Goal: Task Accomplishment & Management: Manage account settings

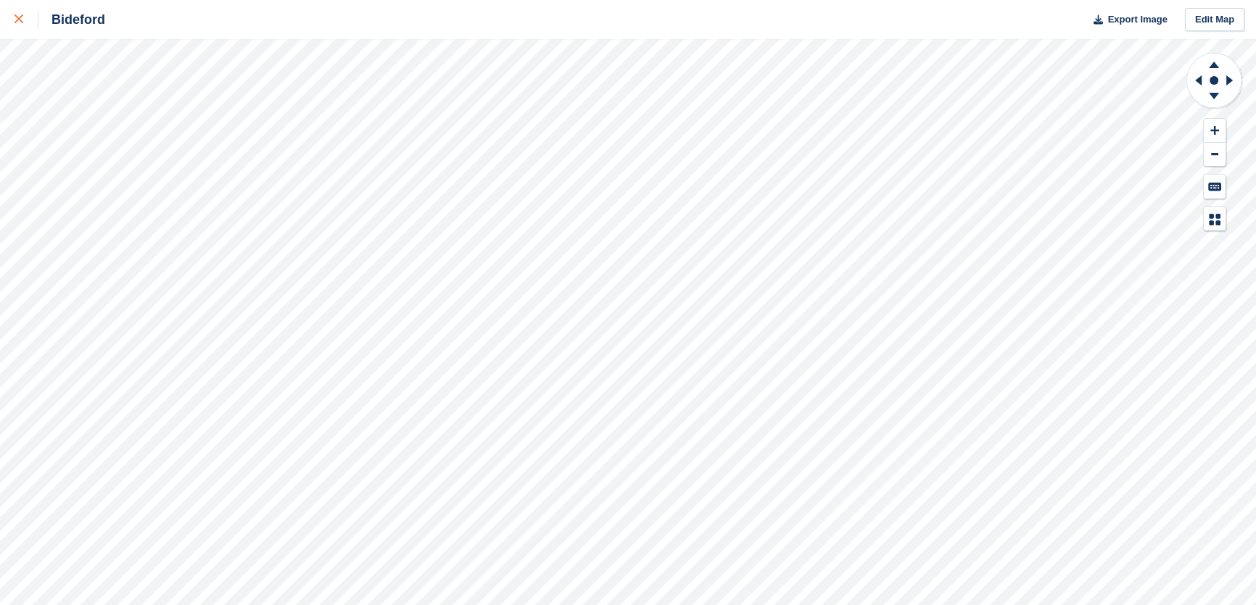
click at [23, 17] on div at bounding box center [27, 19] width 24 height 17
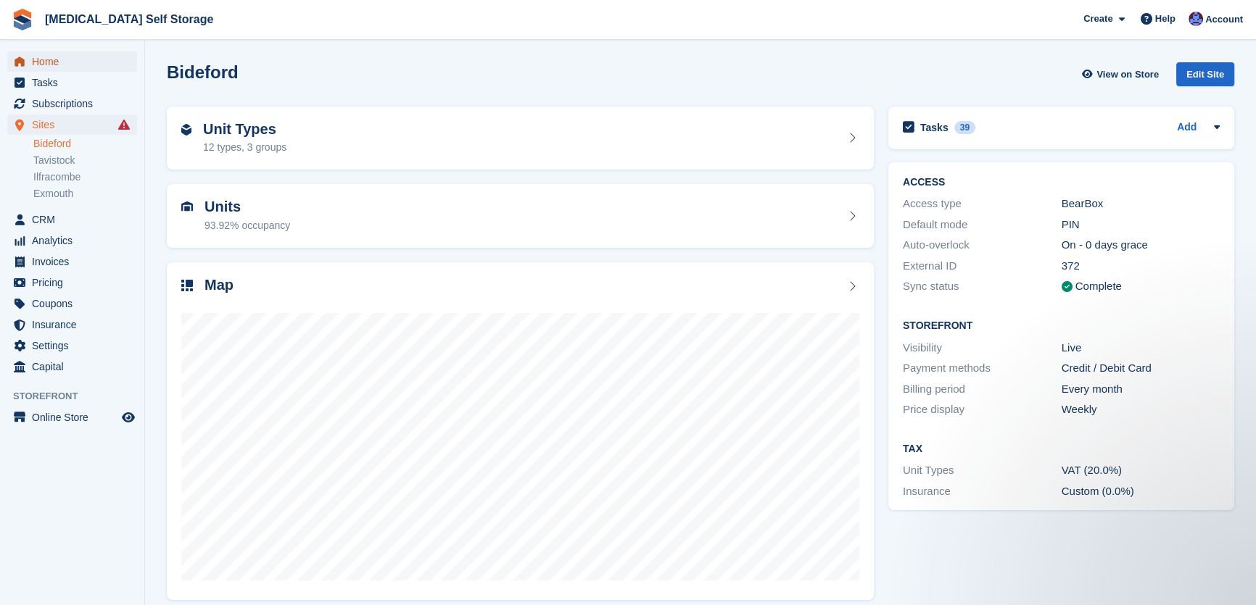
click at [39, 57] on span "Home" at bounding box center [75, 61] width 87 height 20
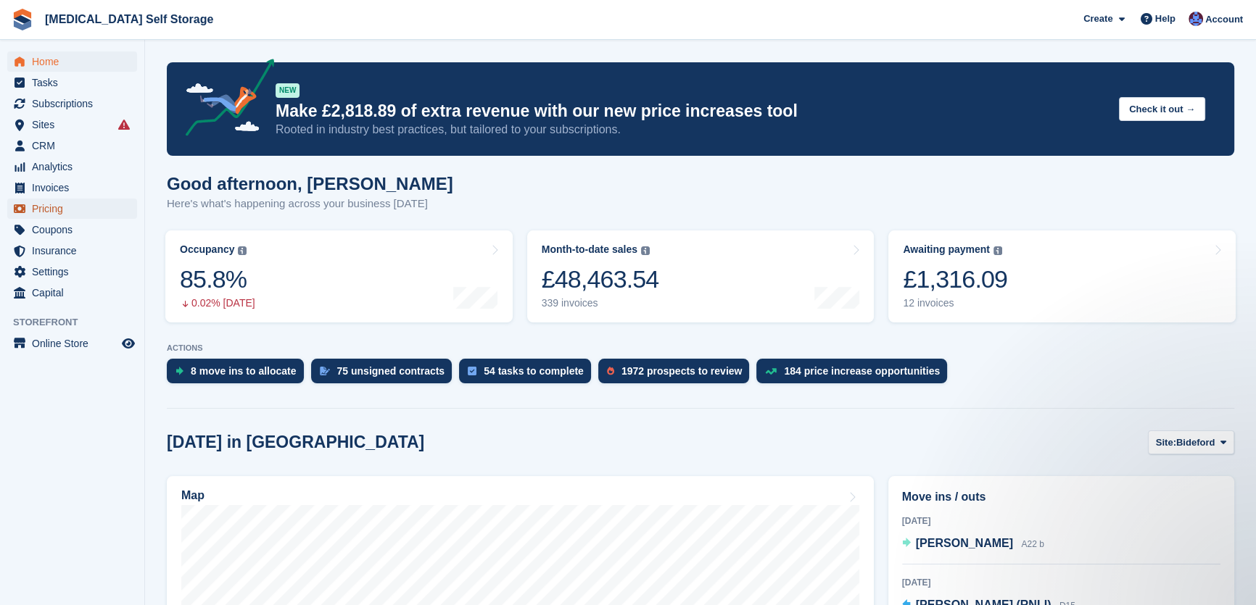
click at [55, 212] on span "Pricing" at bounding box center [75, 209] width 87 height 20
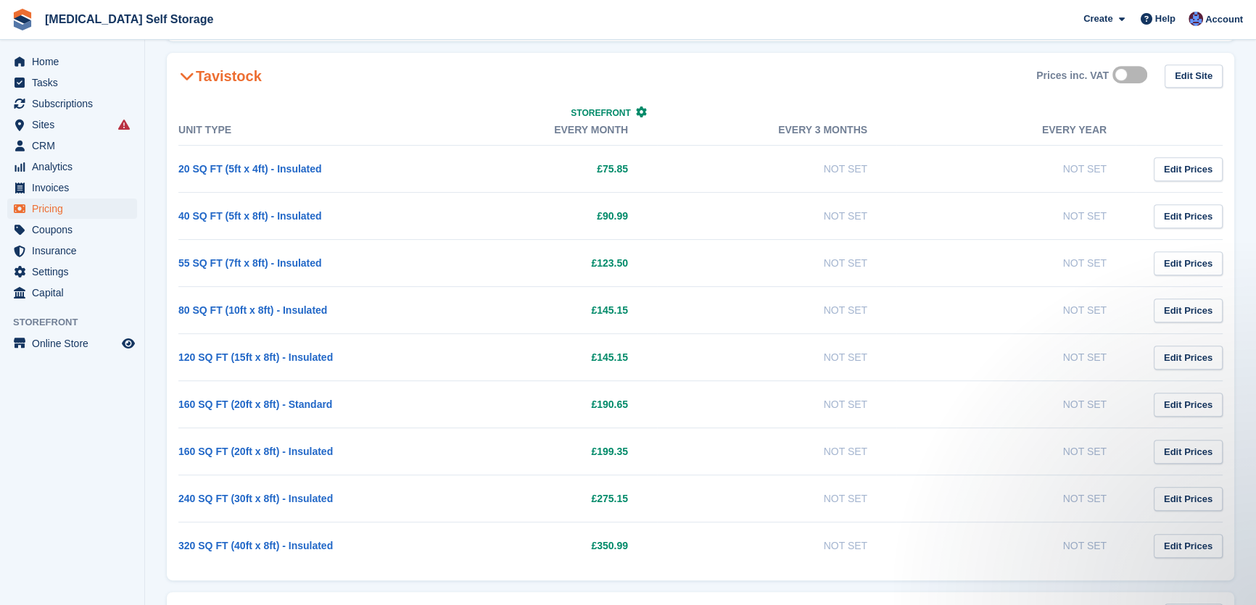
scroll to position [790, 0]
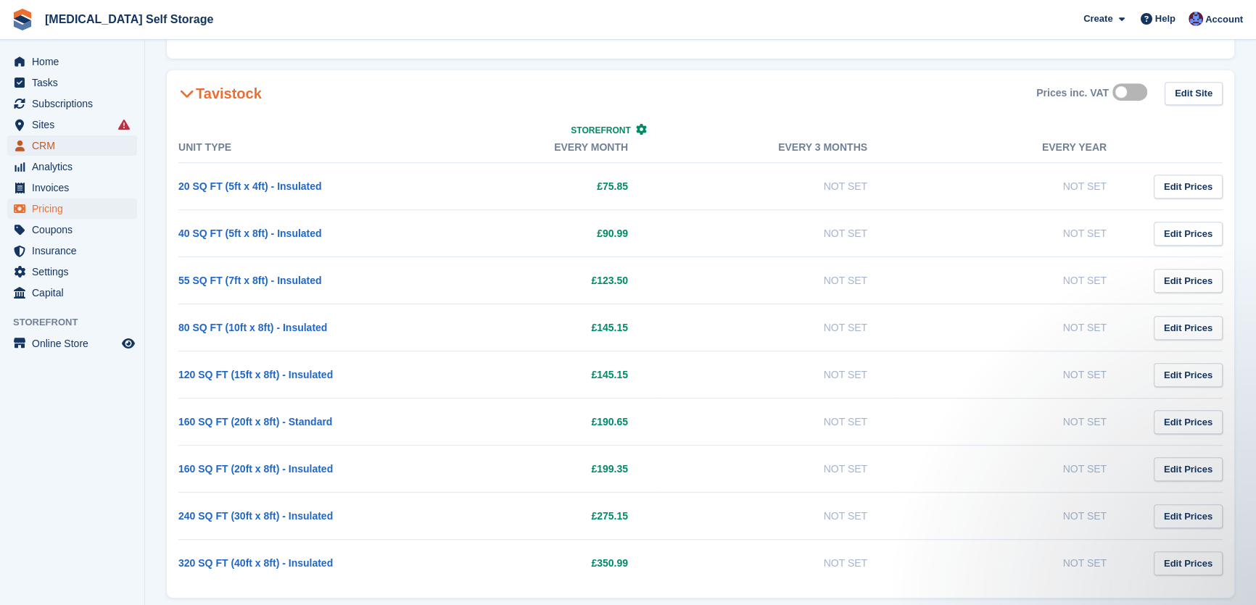
click at [57, 152] on span "CRM" at bounding box center [75, 146] width 87 height 20
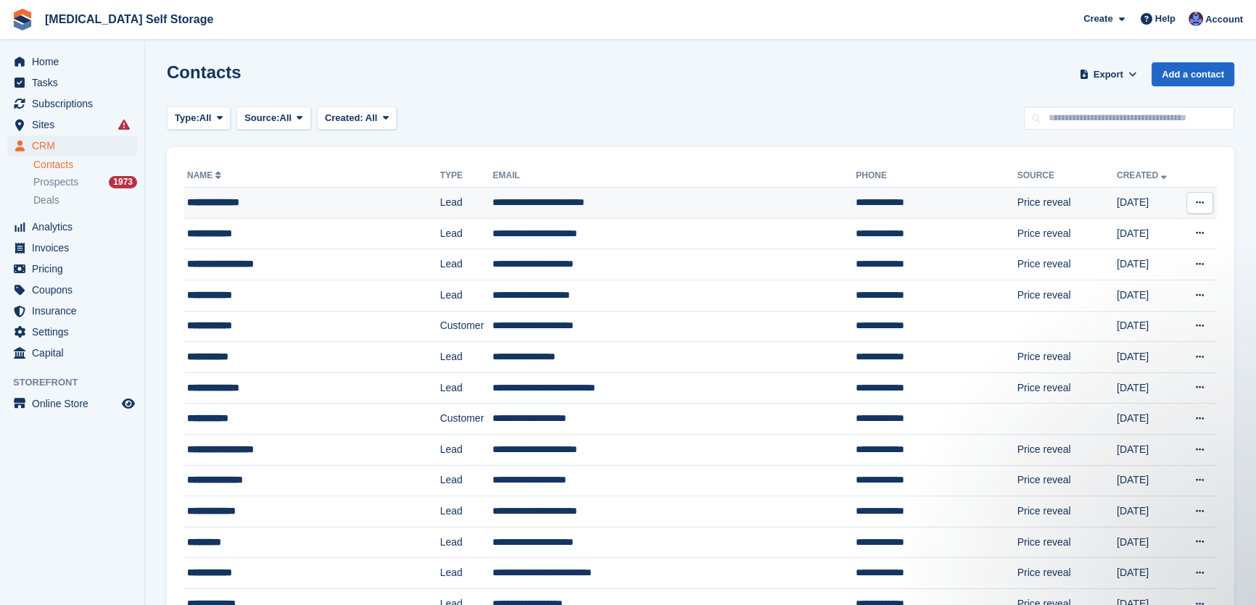
click at [492, 193] on td "**********" at bounding box center [673, 203] width 363 height 31
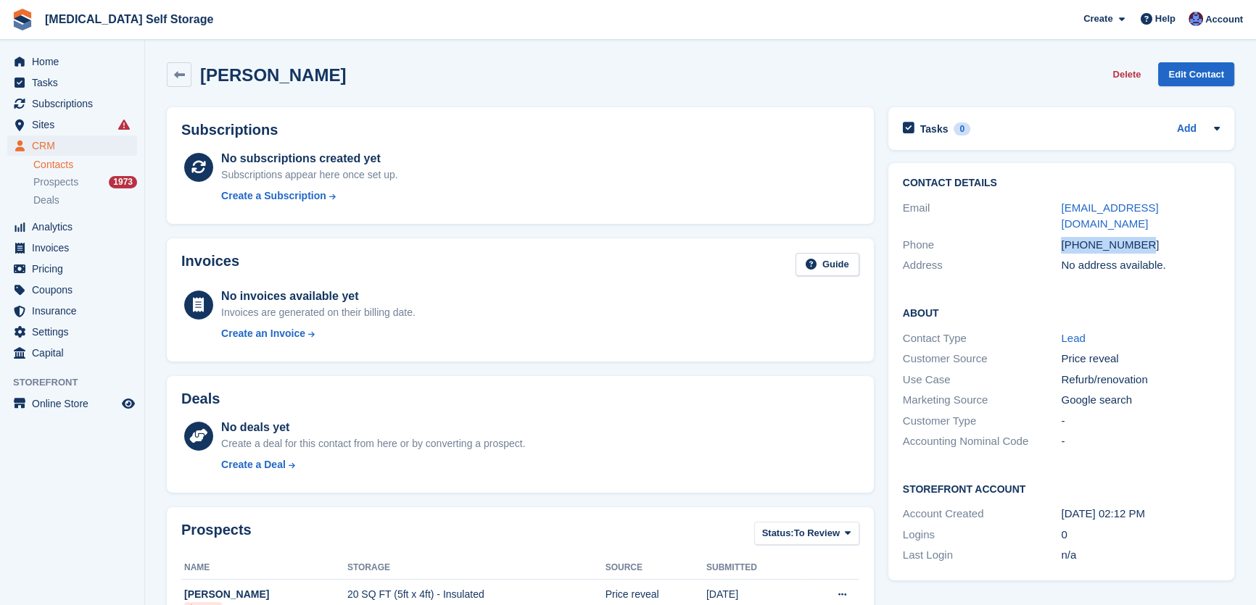
drag, startPoint x: 1122, startPoint y: 227, endPoint x: 1048, endPoint y: 223, distance: 74.0
click at [1048, 235] on div "Phone +447590202469" at bounding box center [1061, 245] width 317 height 21
copy div "+447590202469"
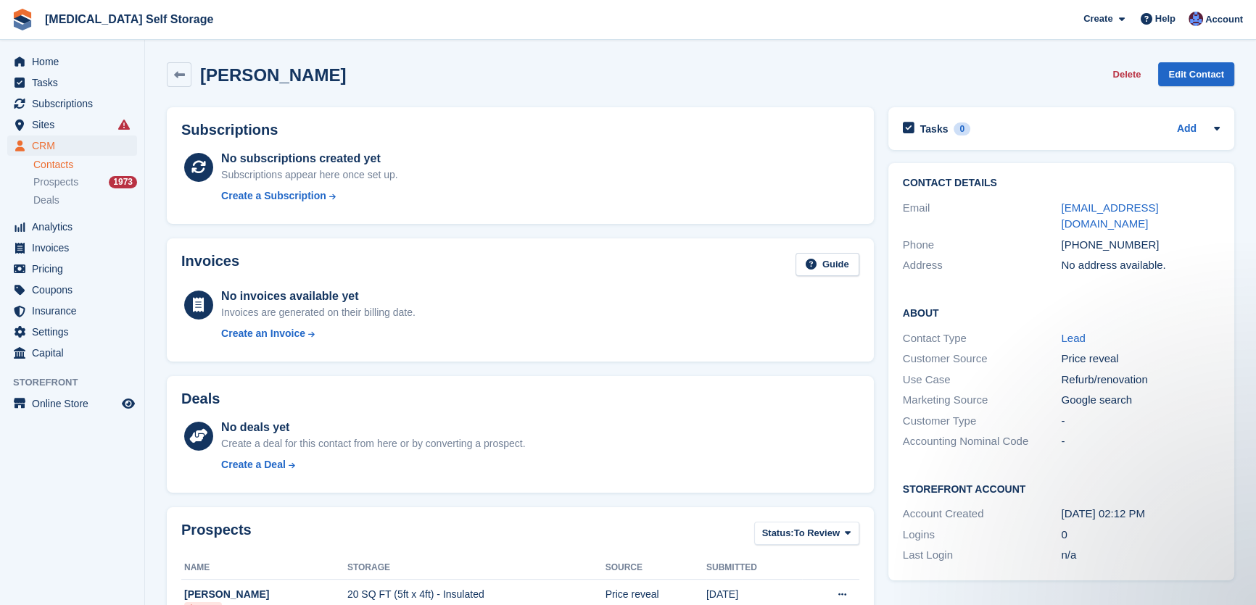
click at [442, 69] on div "Ysabelle Rodia Delete Edit Contact" at bounding box center [700, 74] width 1067 height 25
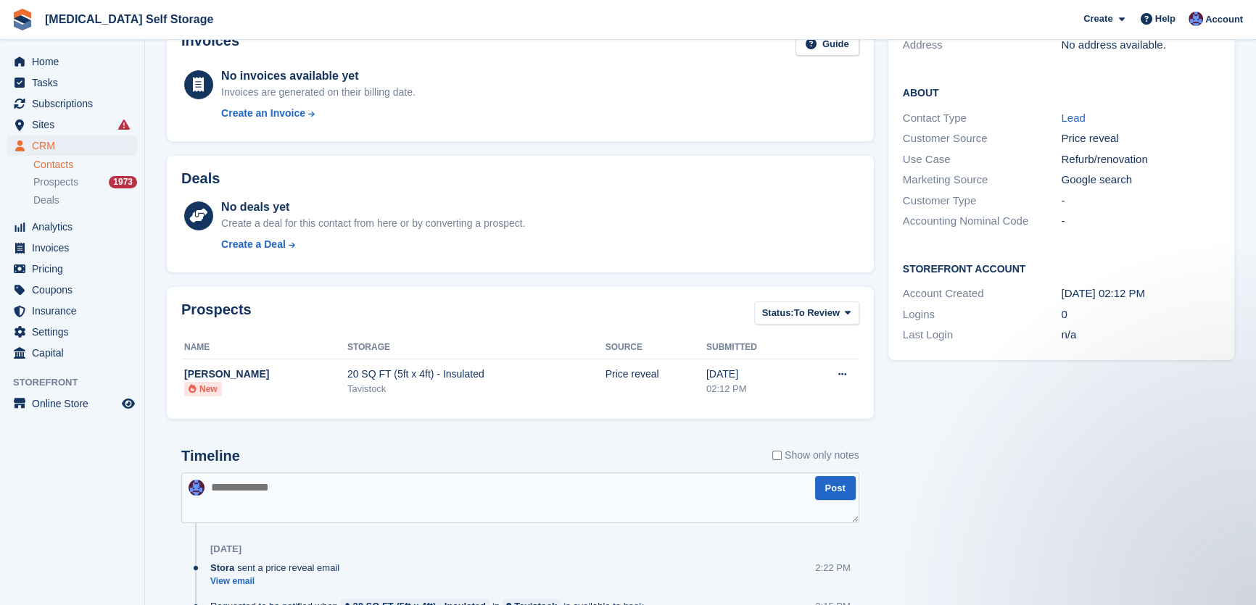
scroll to position [342, 0]
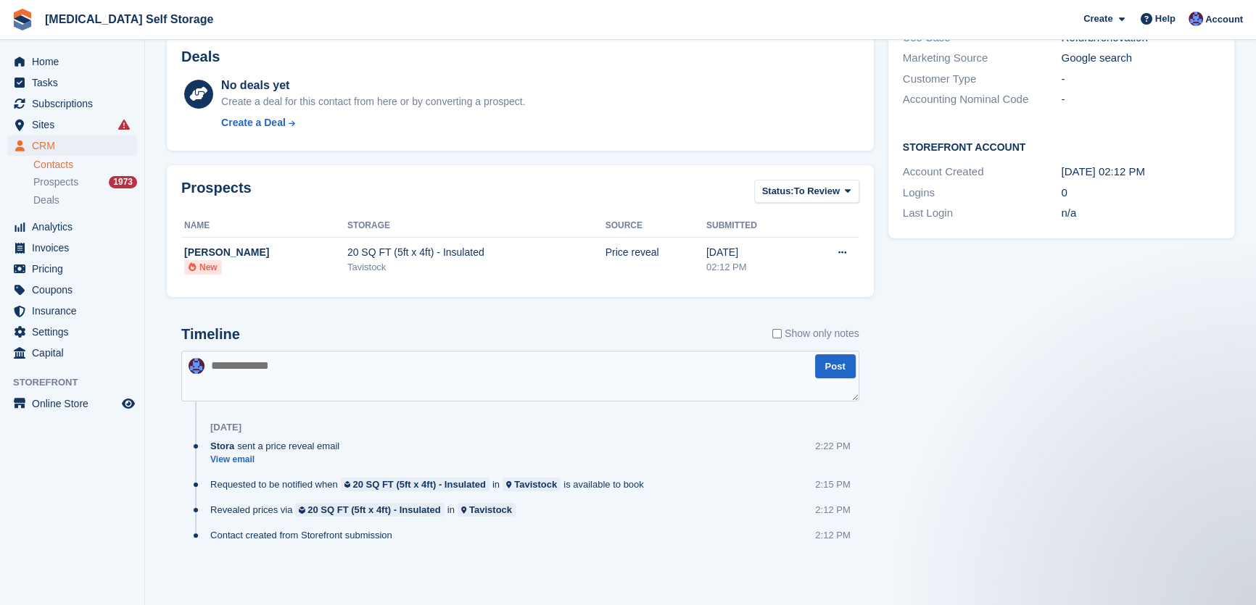
click at [312, 363] on textarea at bounding box center [520, 376] width 678 height 51
type textarea "**********"
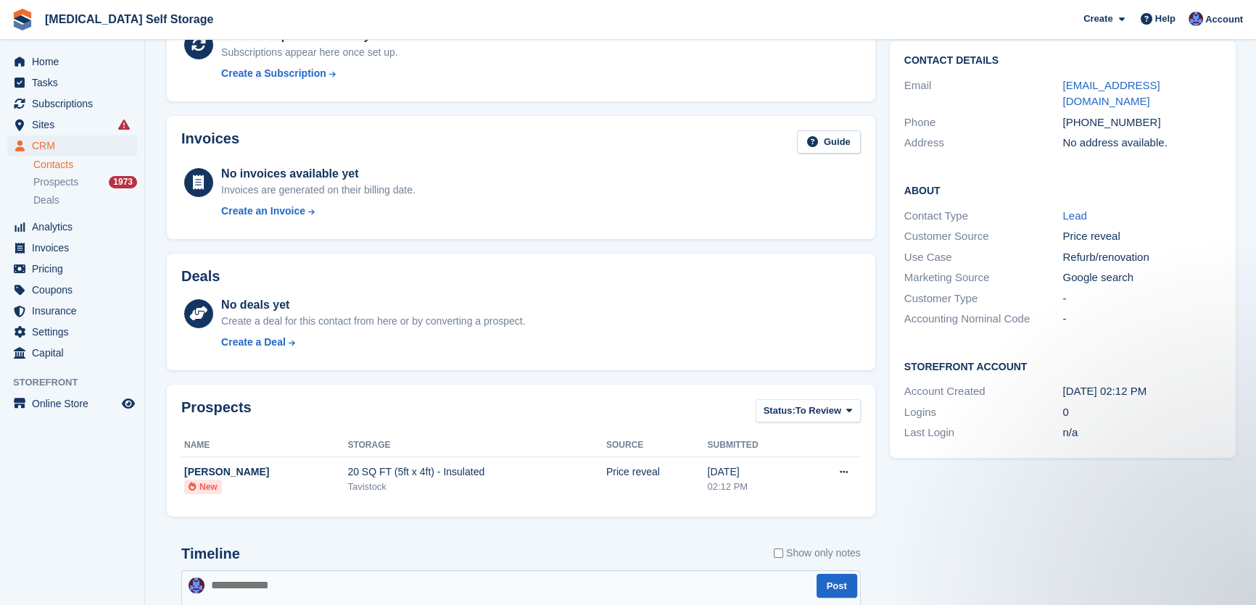
scroll to position [0, 0]
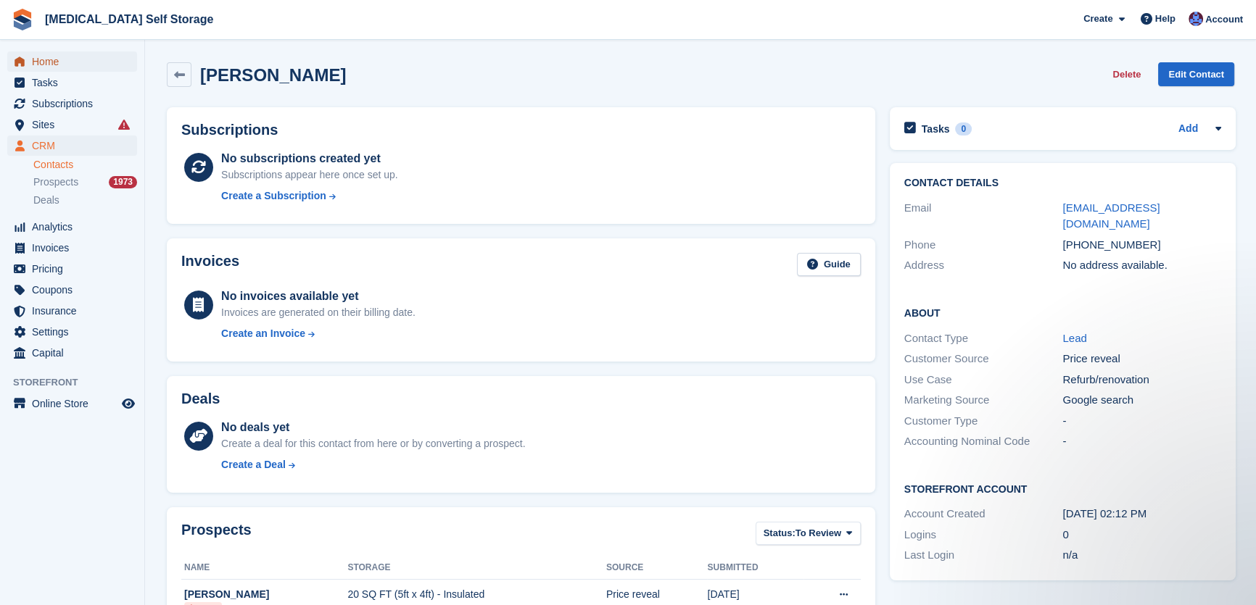
click at [60, 70] on span "Home" at bounding box center [75, 61] width 87 height 20
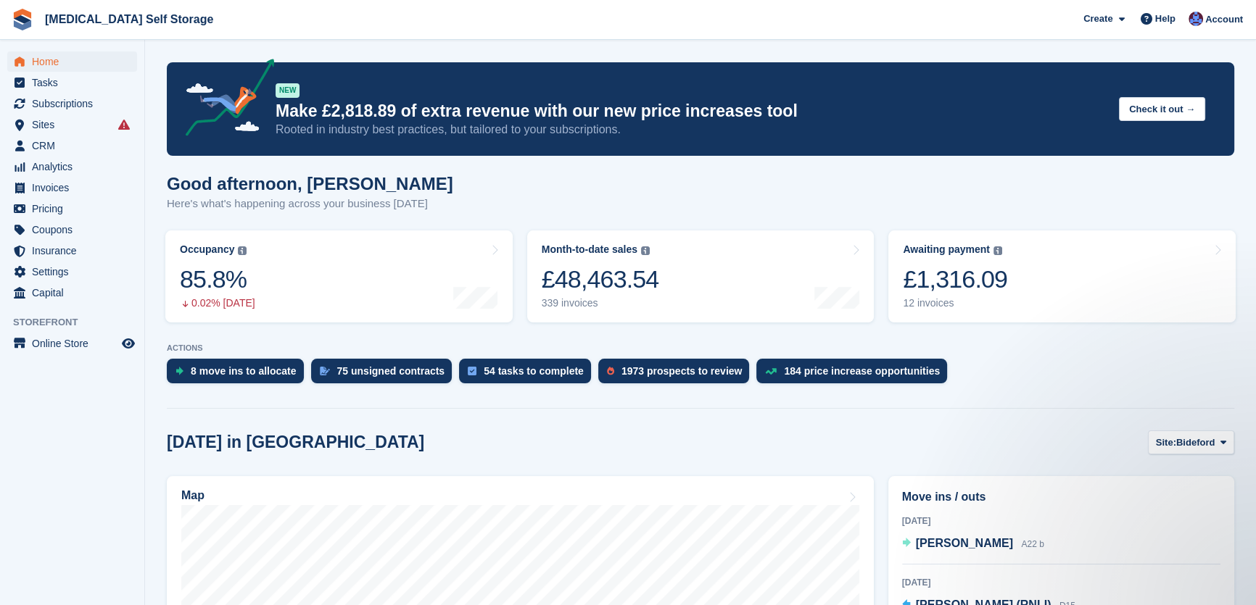
drag, startPoint x: 0, startPoint y: 0, endPoint x: 175, endPoint y: 97, distance: 199.9
click at [123, 120] on icon at bounding box center [124, 125] width 12 height 12
click at [56, 207] on span "Pricing" at bounding box center [75, 209] width 87 height 20
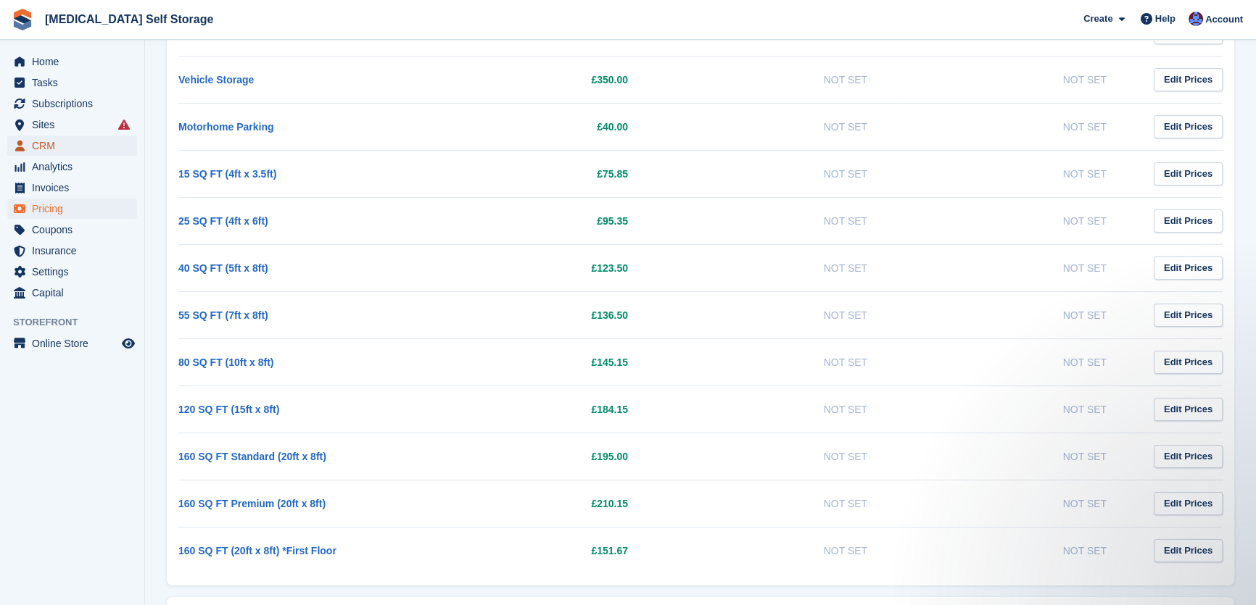
click at [46, 149] on span "CRM" at bounding box center [75, 146] width 87 height 20
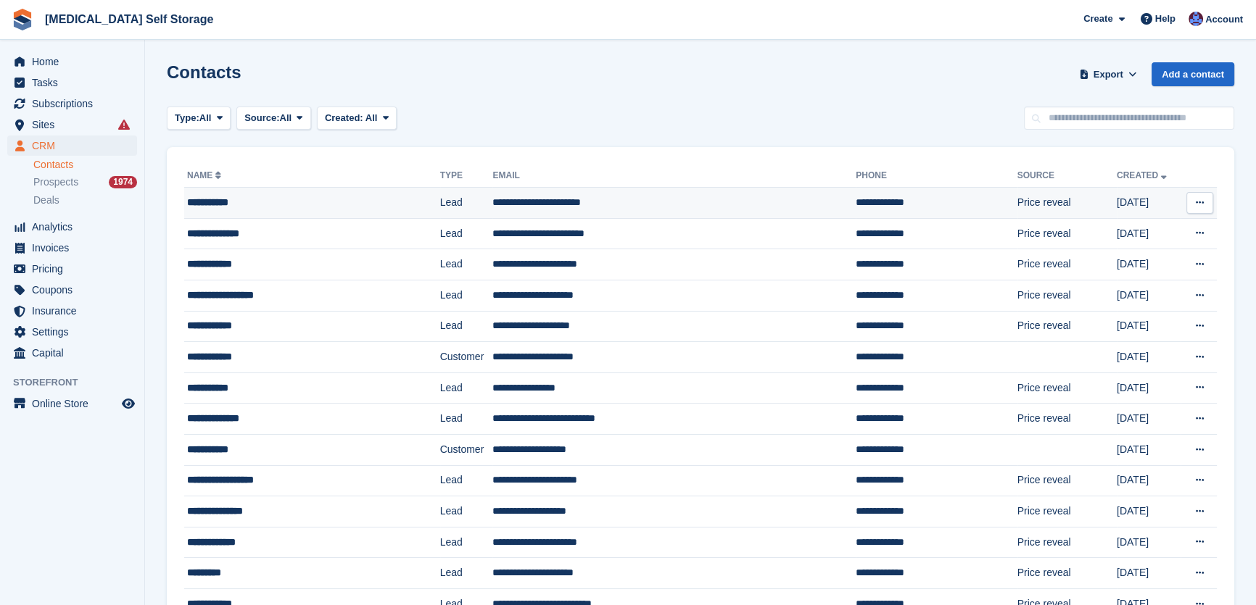
click at [516, 198] on td "**********" at bounding box center [673, 203] width 363 height 31
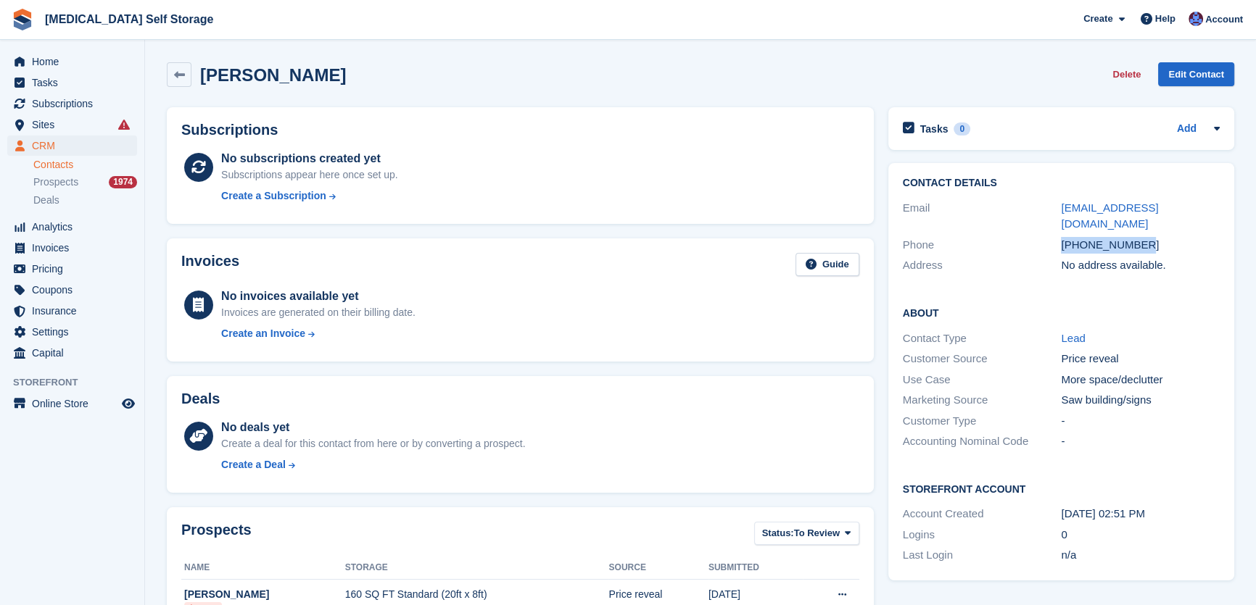
drag, startPoint x: 1127, startPoint y: 223, endPoint x: 1038, endPoint y: 231, distance: 89.6
click at [1038, 235] on div "Phone +447927146734" at bounding box center [1061, 245] width 317 height 21
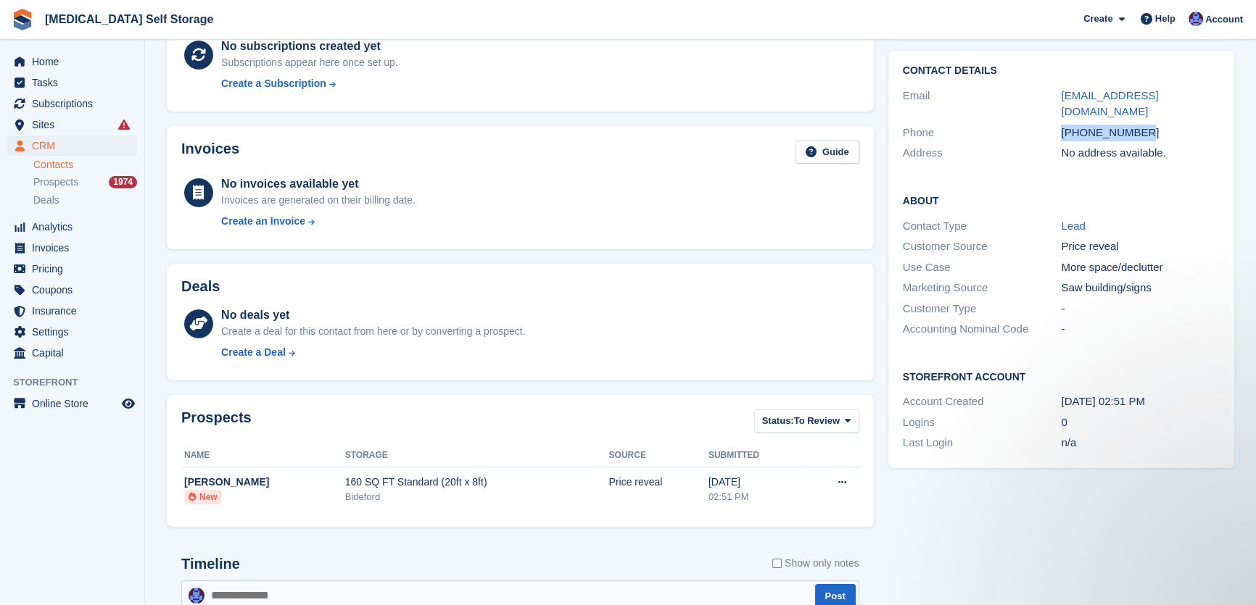
scroll to position [317, 0]
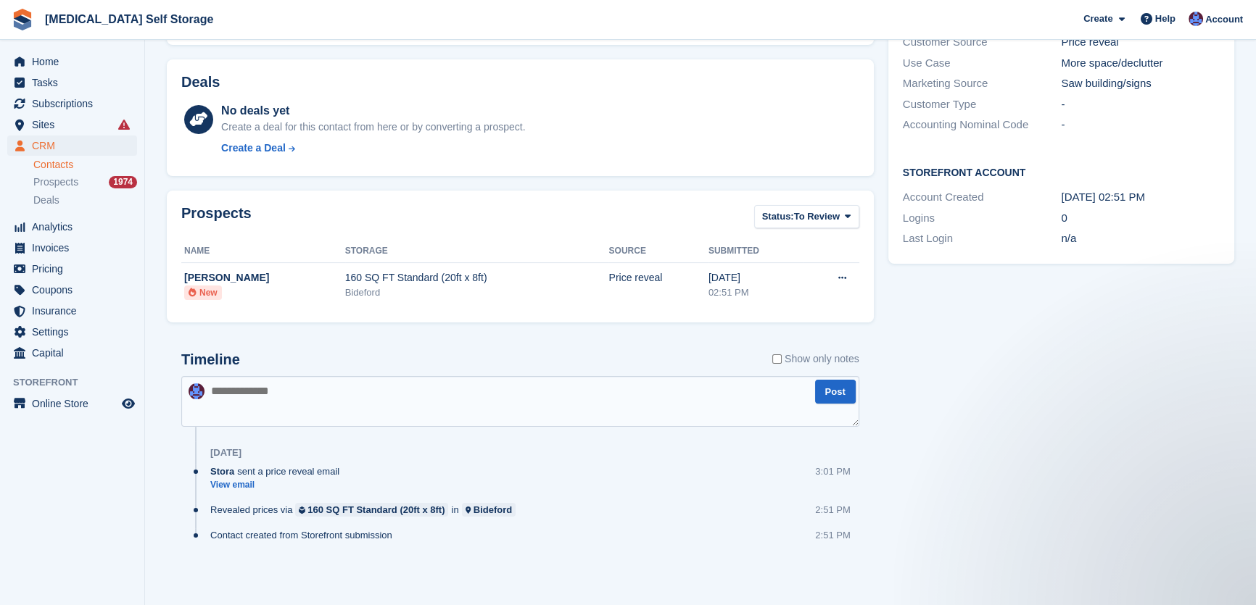
click at [309, 412] on textarea at bounding box center [520, 401] width 678 height 51
type textarea "**********"
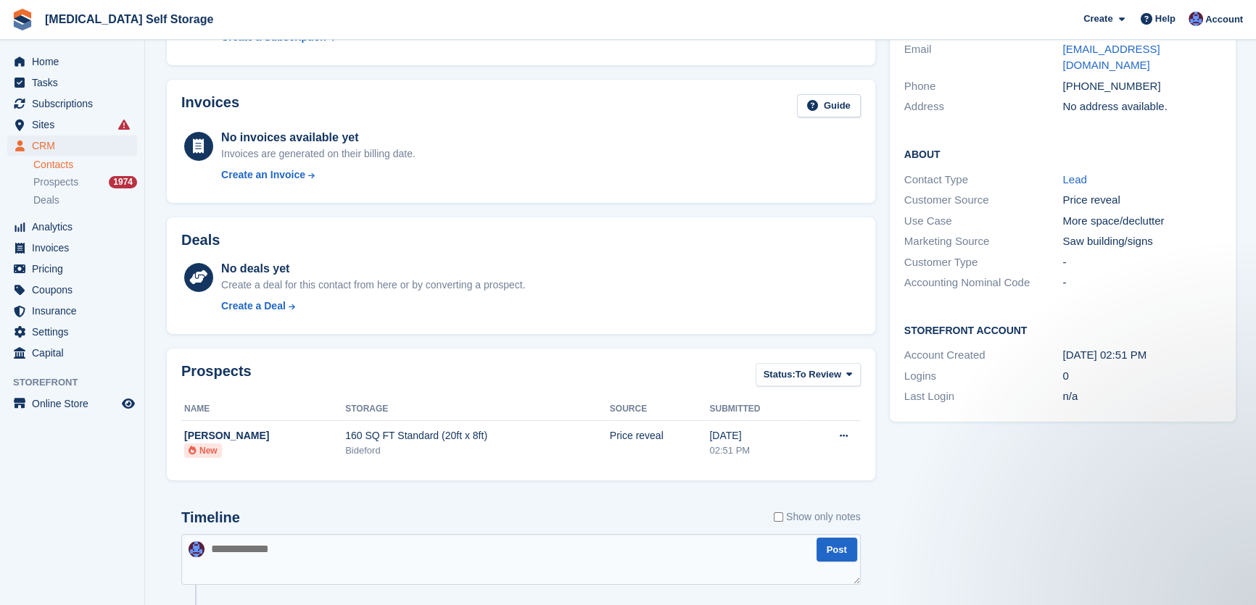
scroll to position [0, 0]
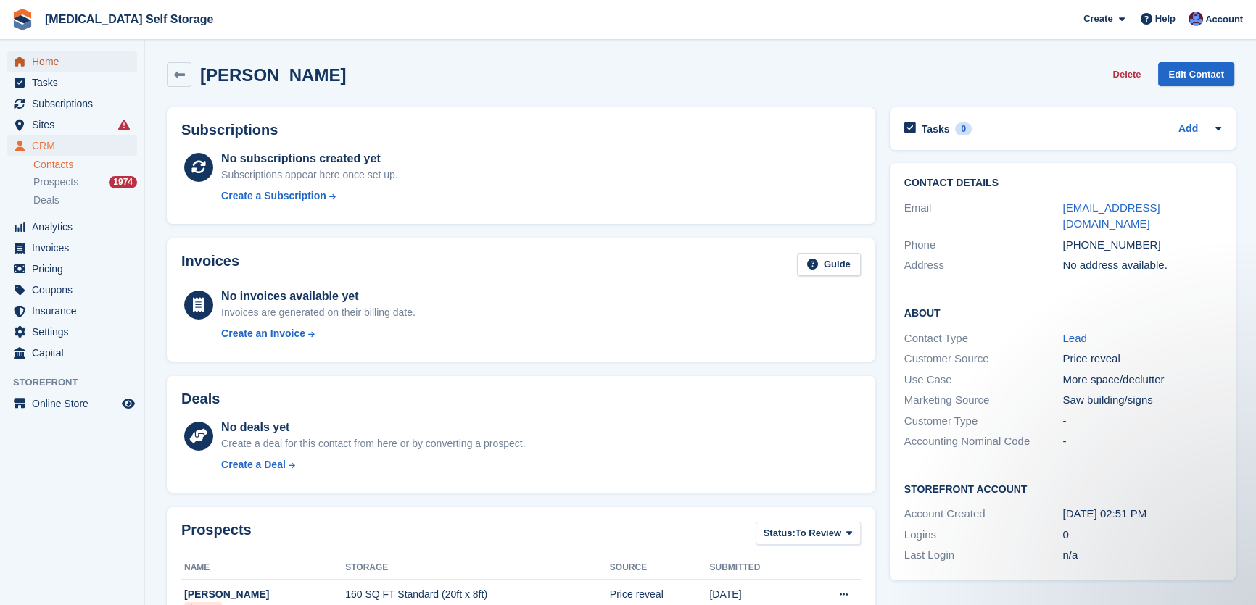
click at [38, 53] on span "Home" at bounding box center [75, 61] width 87 height 20
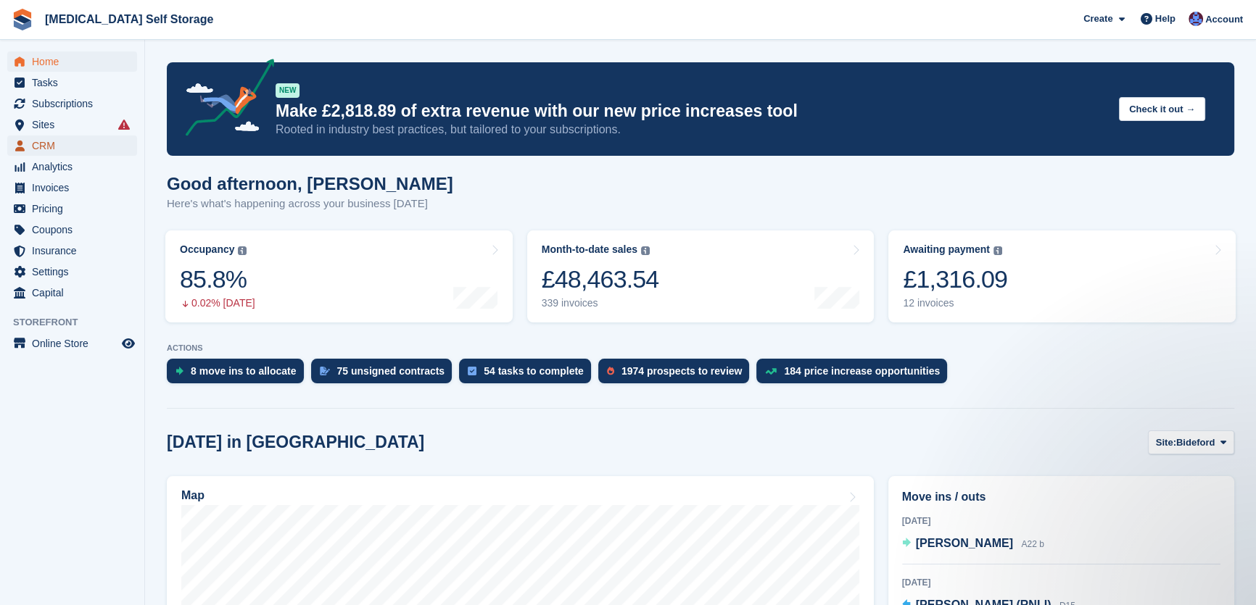
click at [46, 139] on span "CRM" at bounding box center [75, 146] width 87 height 20
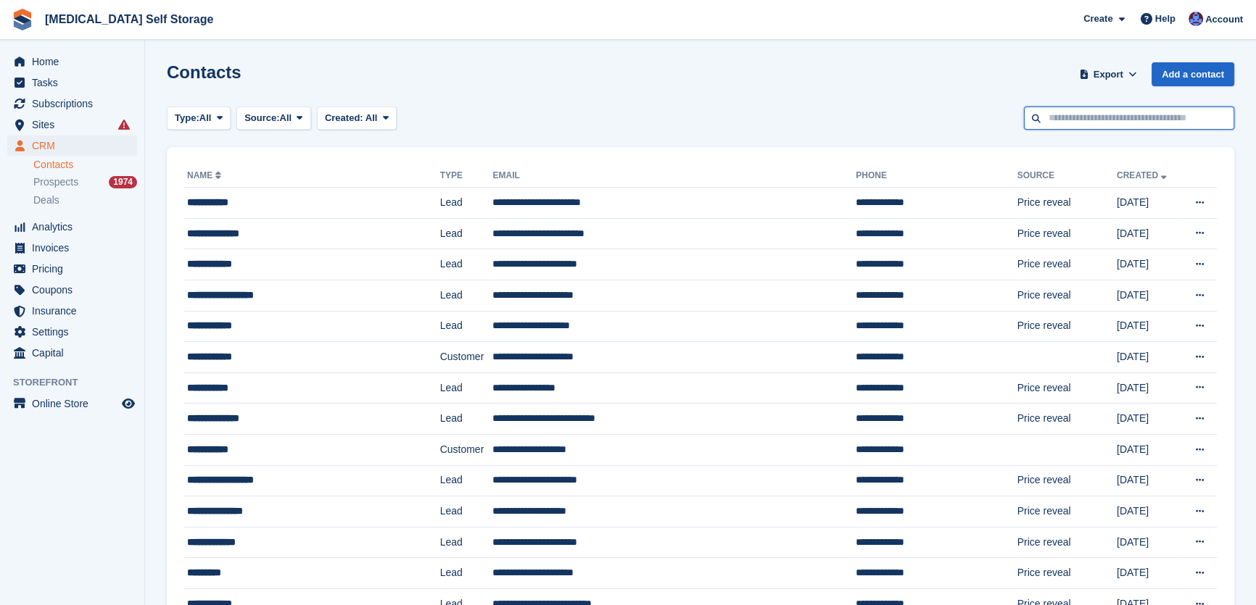
click at [1058, 116] on input "text" at bounding box center [1129, 119] width 210 height 24
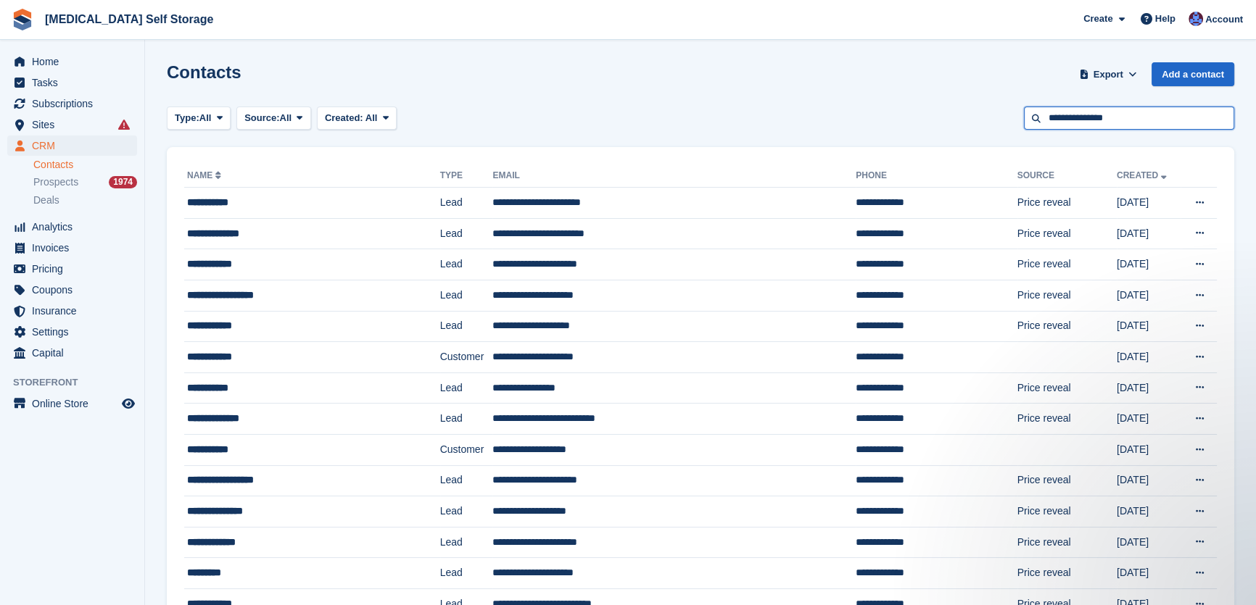
type input "**********"
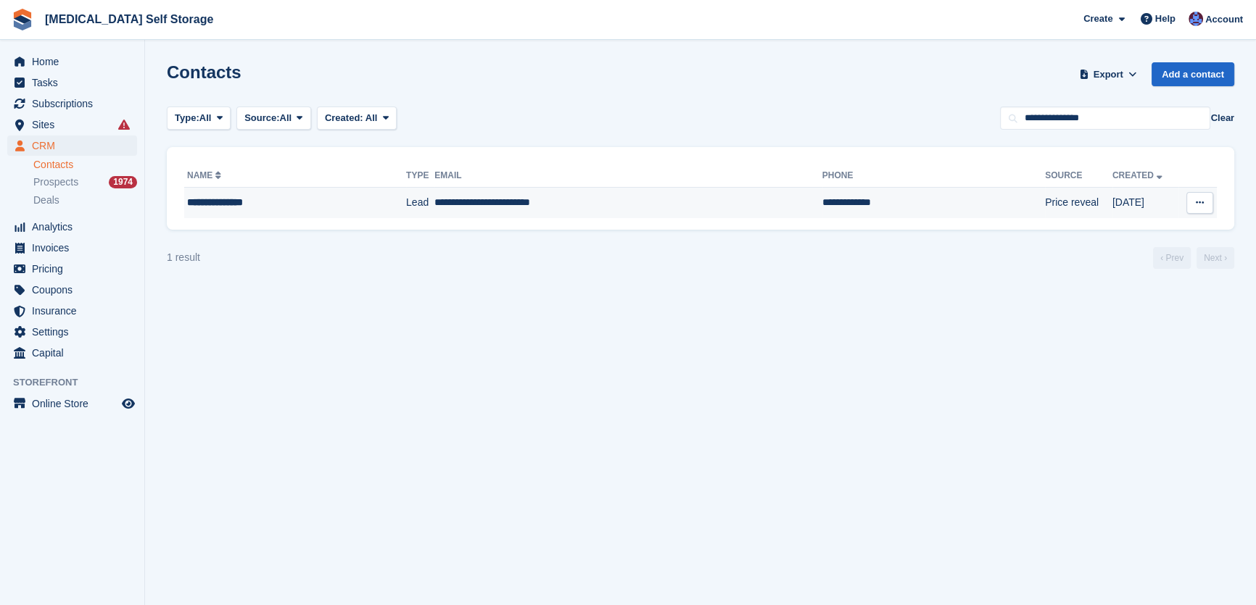
click at [479, 202] on td "**********" at bounding box center [627, 203] width 387 height 30
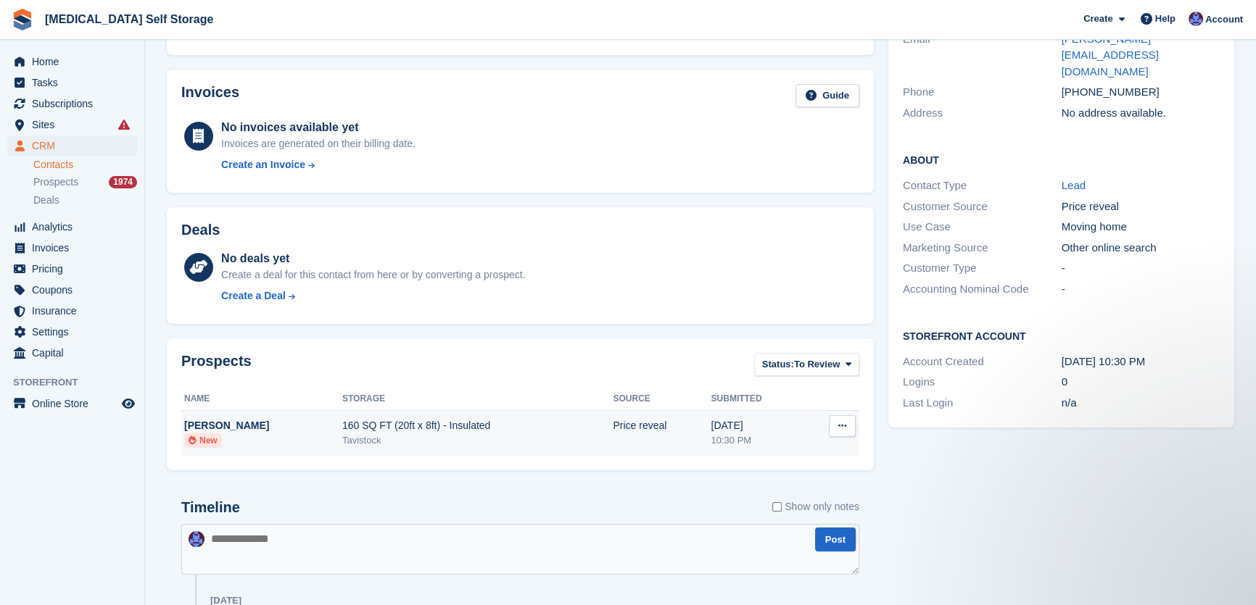
scroll to position [131, 0]
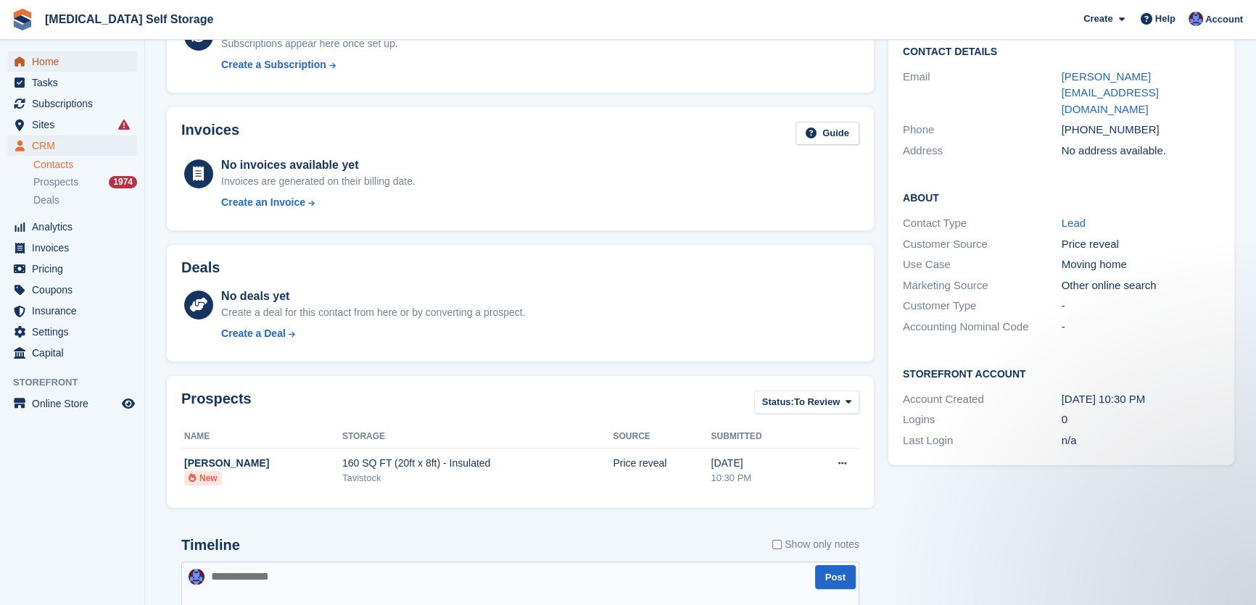
click at [62, 57] on span "Home" at bounding box center [75, 61] width 87 height 20
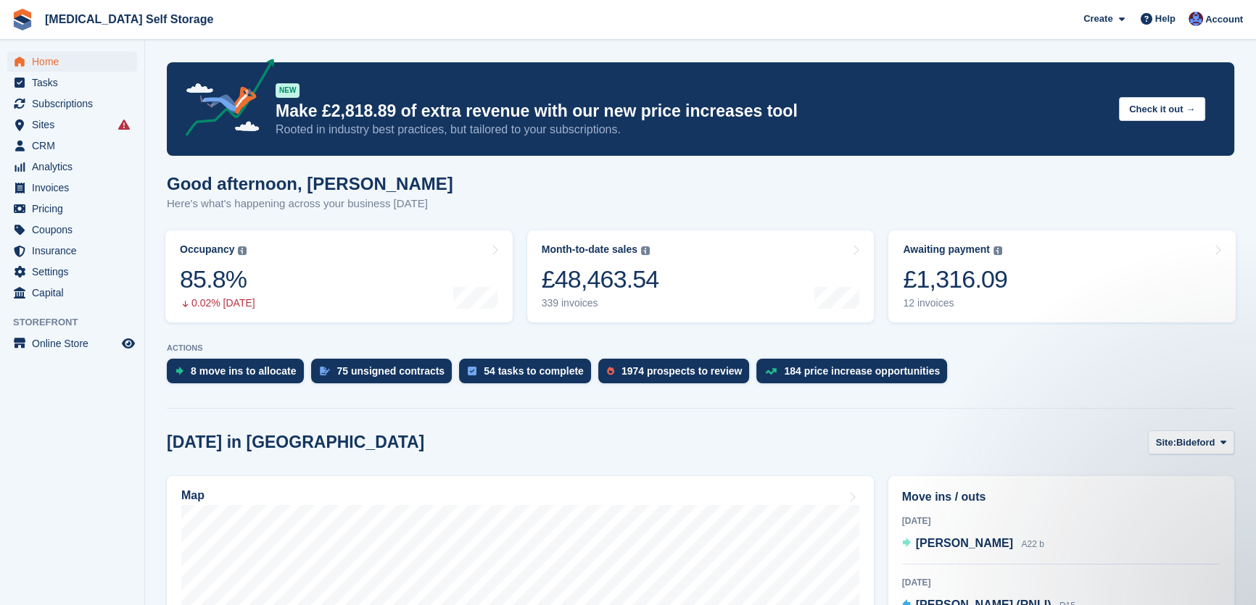
scroll to position [197, 0]
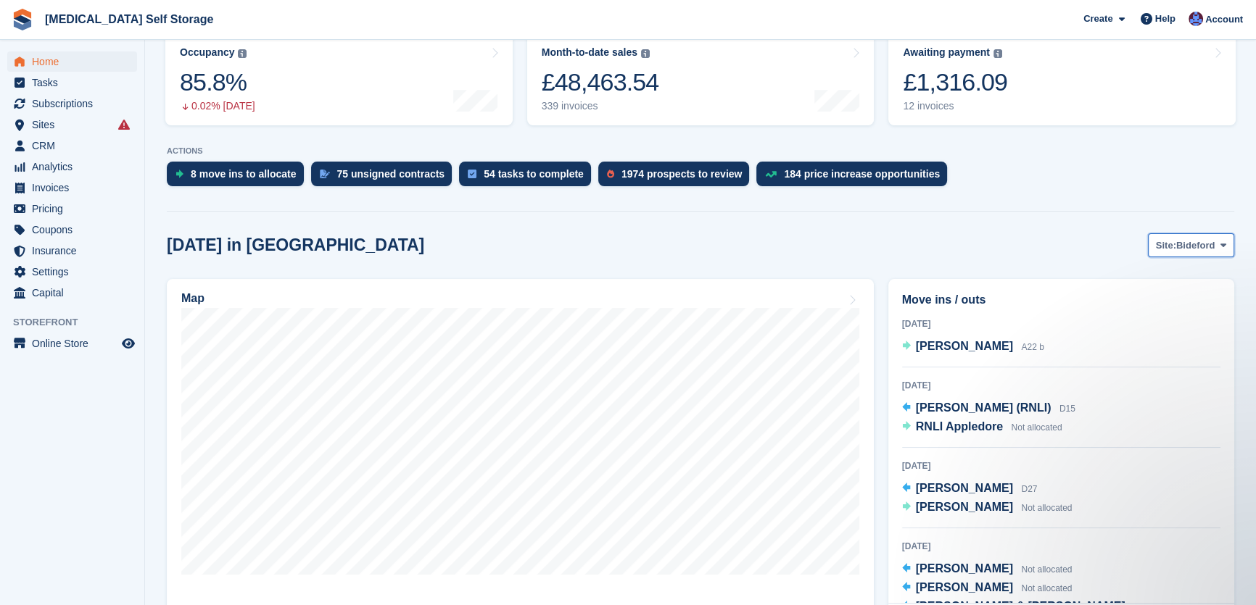
click at [1188, 239] on span "Bideford" at bounding box center [1195, 246] width 38 height 15
click at [1139, 311] on link "Tavistock" at bounding box center [1164, 306] width 126 height 26
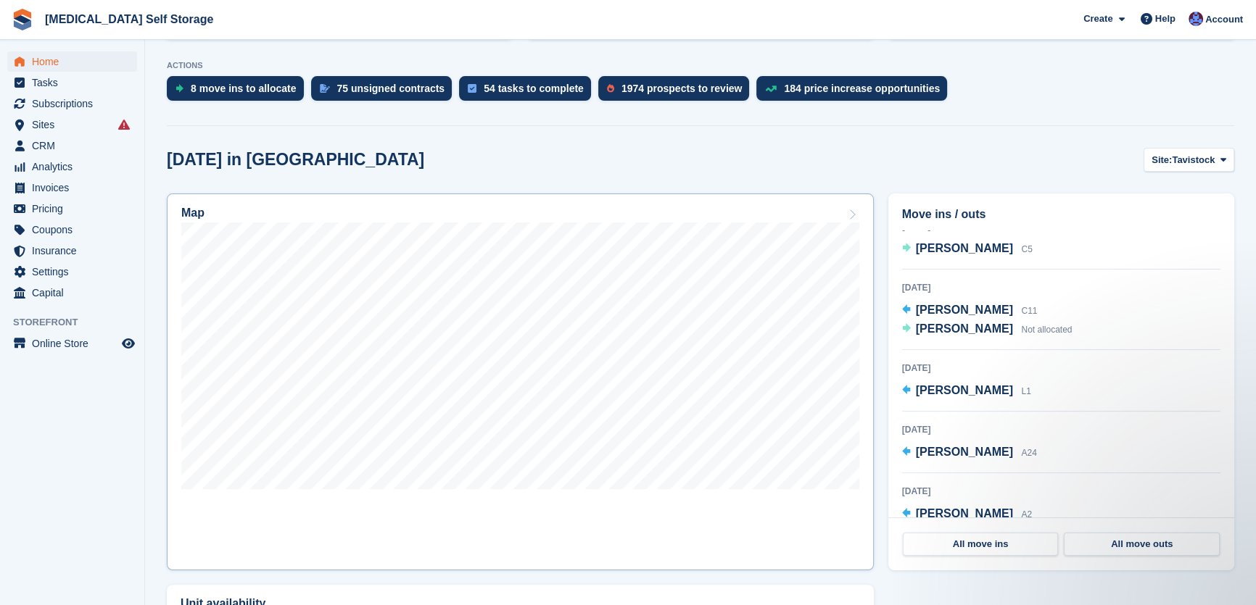
scroll to position [0, 0]
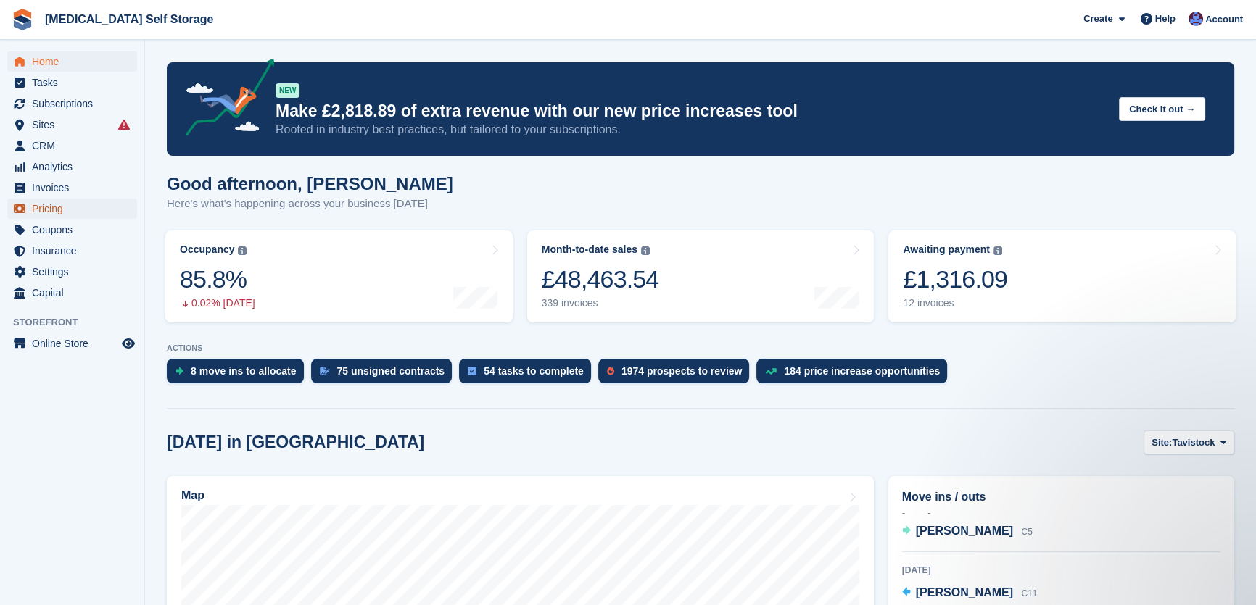
click at [47, 207] on span "Pricing" at bounding box center [75, 209] width 87 height 20
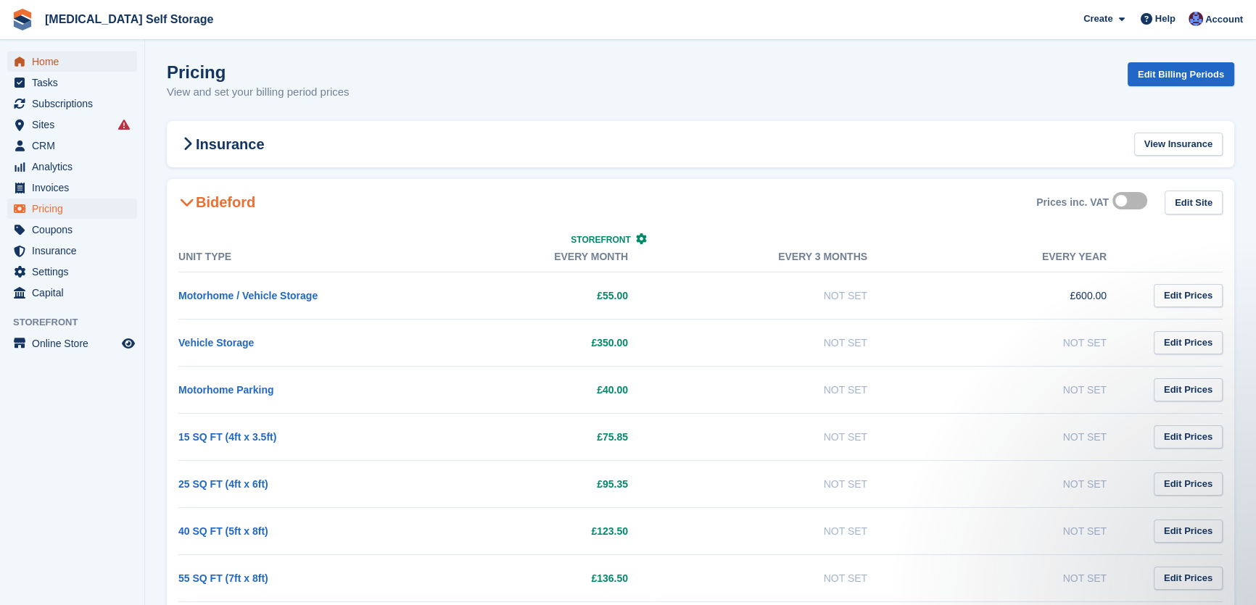
click at [55, 57] on span "Home" at bounding box center [75, 61] width 87 height 20
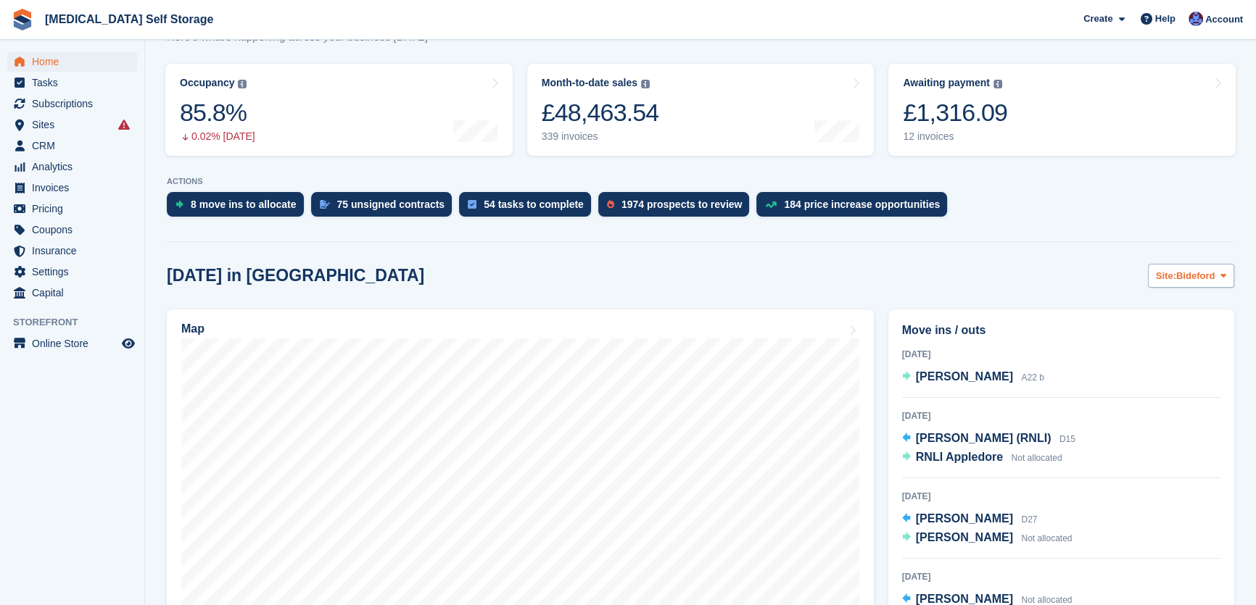
scroll to position [197, 0]
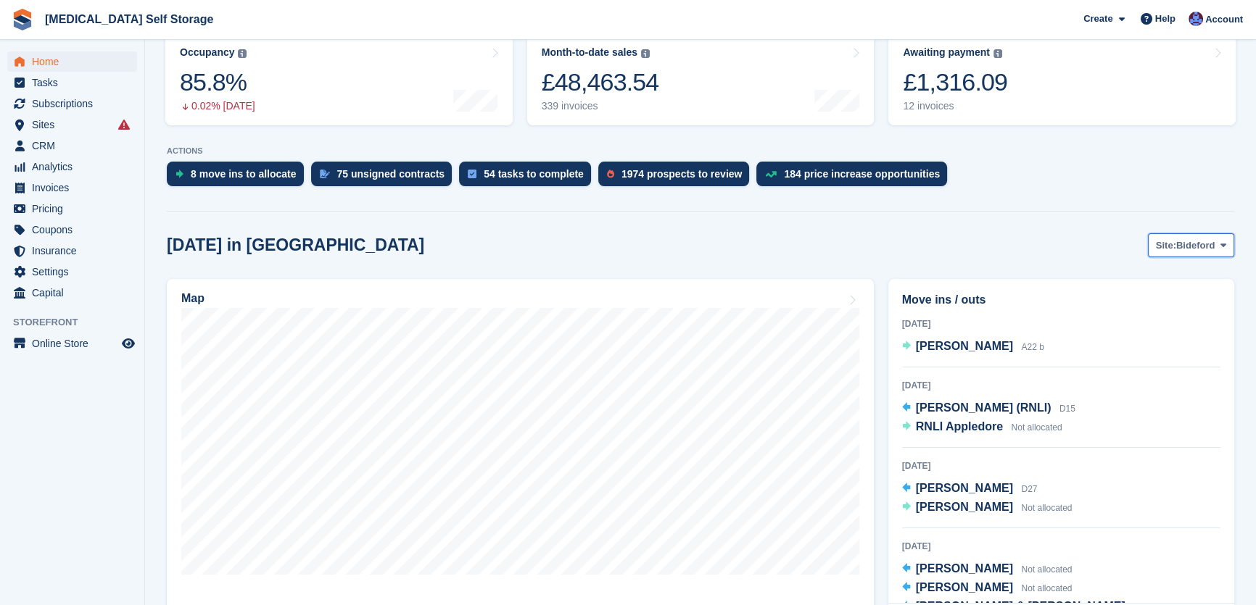
click at [1192, 246] on span "Bideford" at bounding box center [1195, 246] width 38 height 15
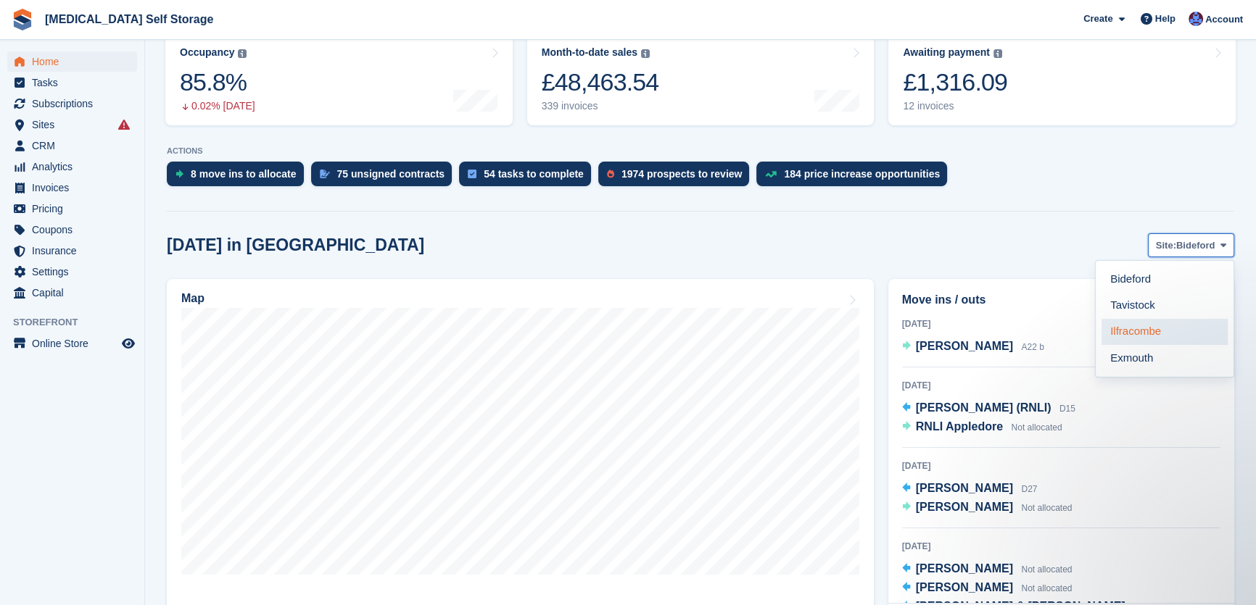
scroll to position [0, 0]
click at [1140, 310] on link "Tavistock" at bounding box center [1164, 306] width 126 height 26
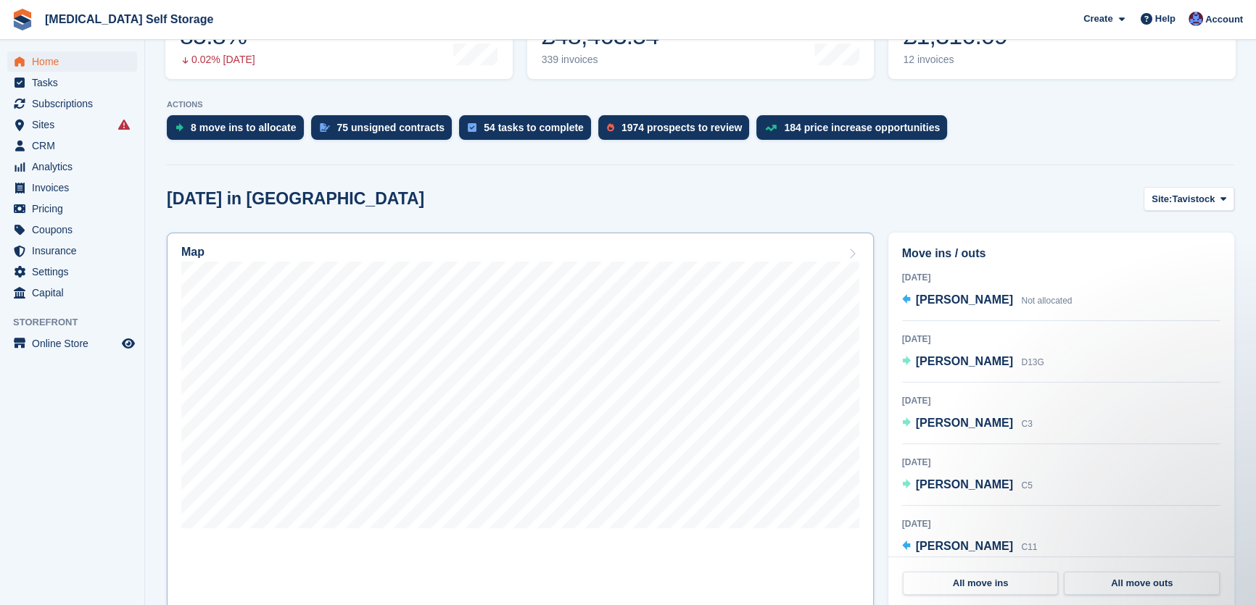
scroll to position [329, 0]
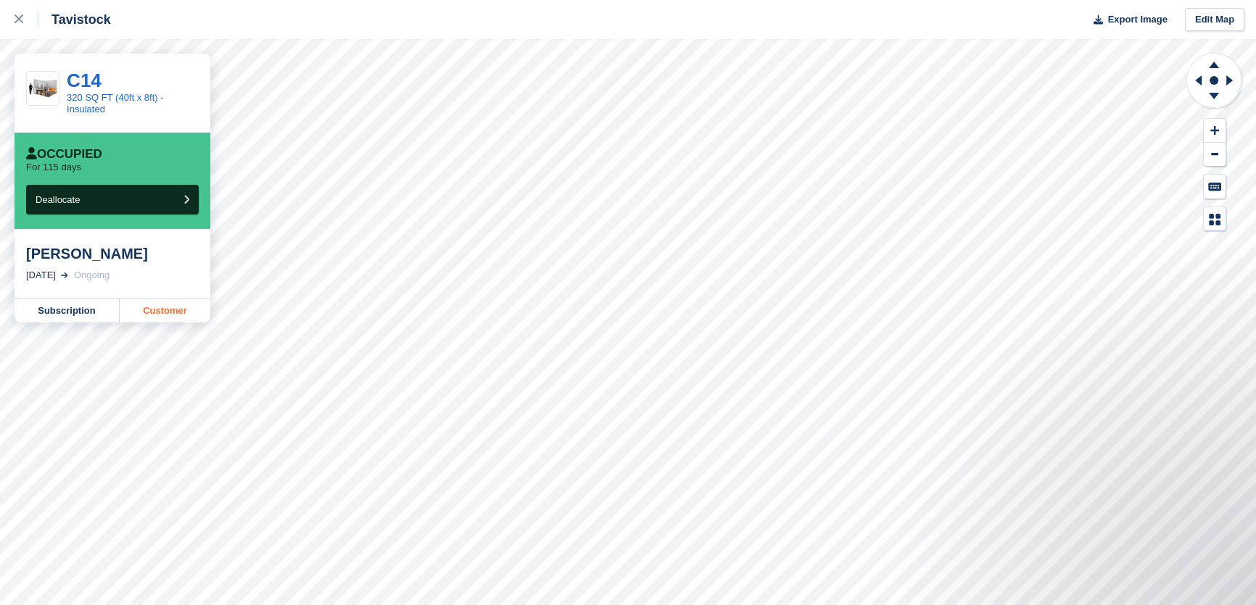
click at [186, 313] on link "Customer" at bounding box center [165, 310] width 91 height 23
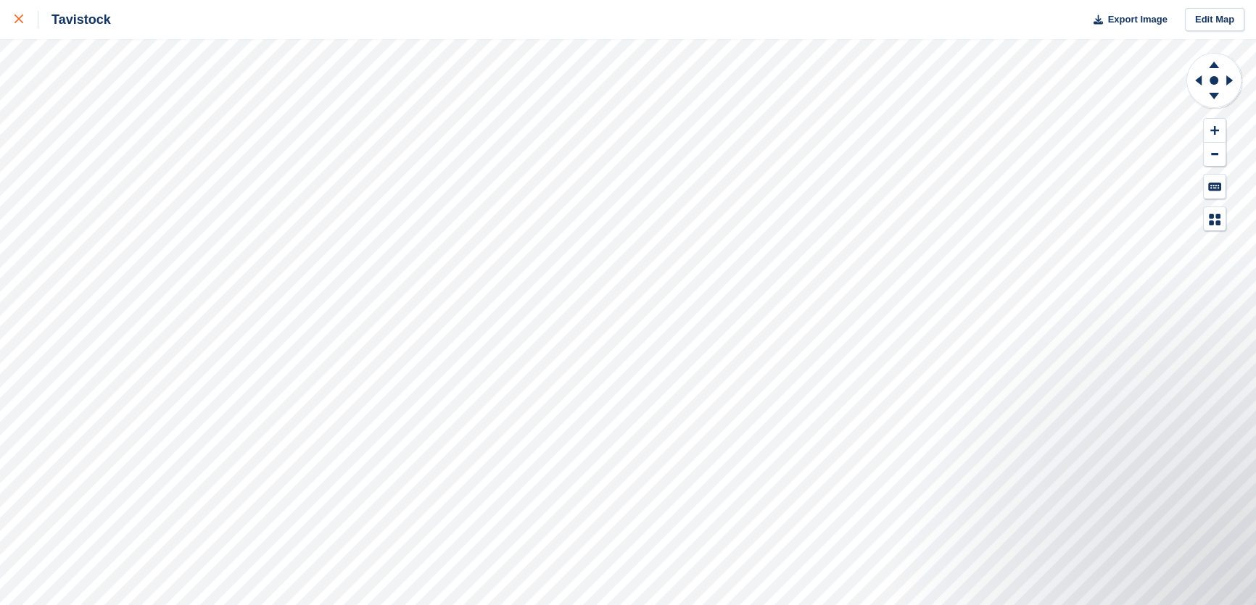
click at [21, 18] on icon at bounding box center [19, 19] width 9 height 9
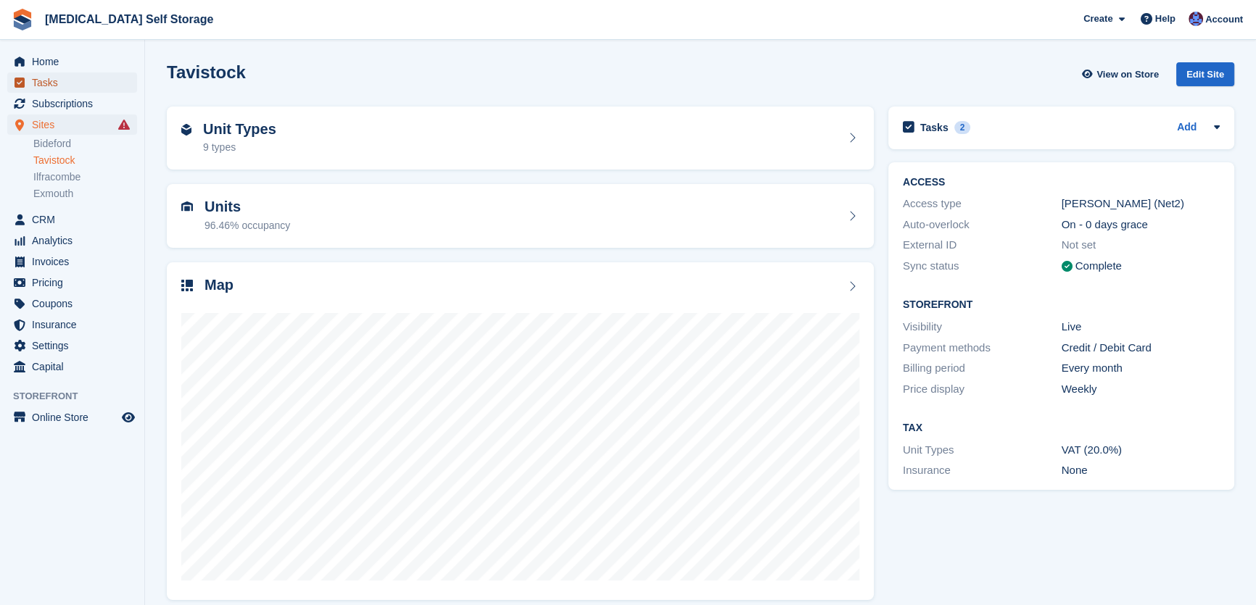
click at [51, 79] on span "Tasks" at bounding box center [75, 83] width 87 height 20
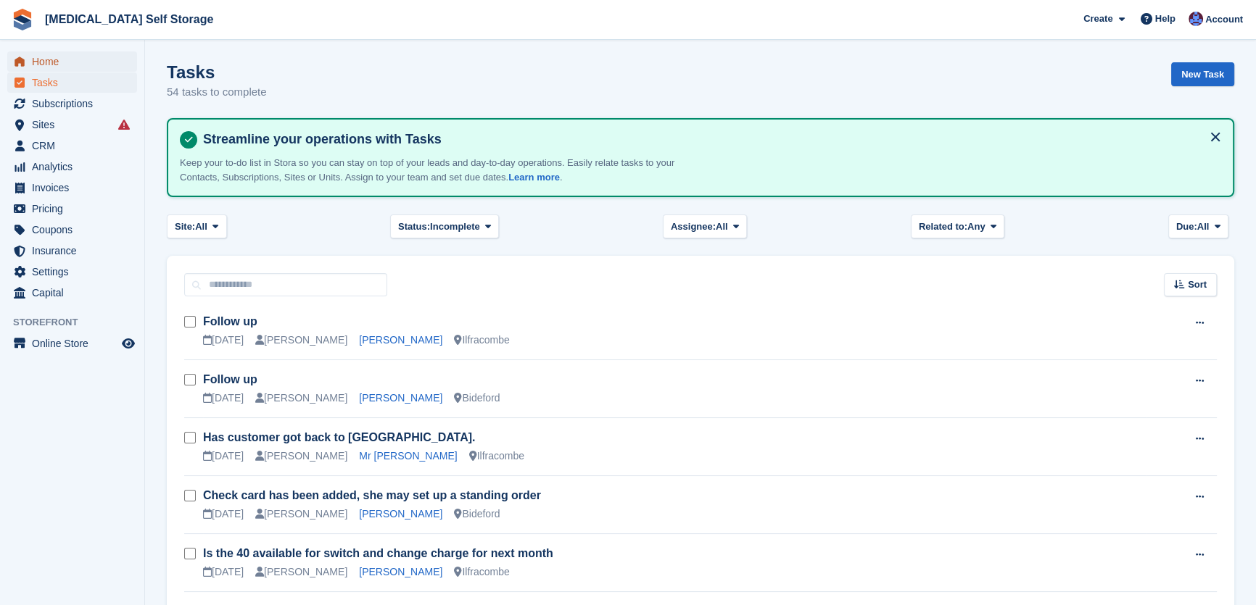
drag, startPoint x: 0, startPoint y: 0, endPoint x: 51, endPoint y: 62, distance: 80.9
click at [51, 62] on span "Home" at bounding box center [75, 61] width 87 height 20
